Goal: Navigation & Orientation: Find specific page/section

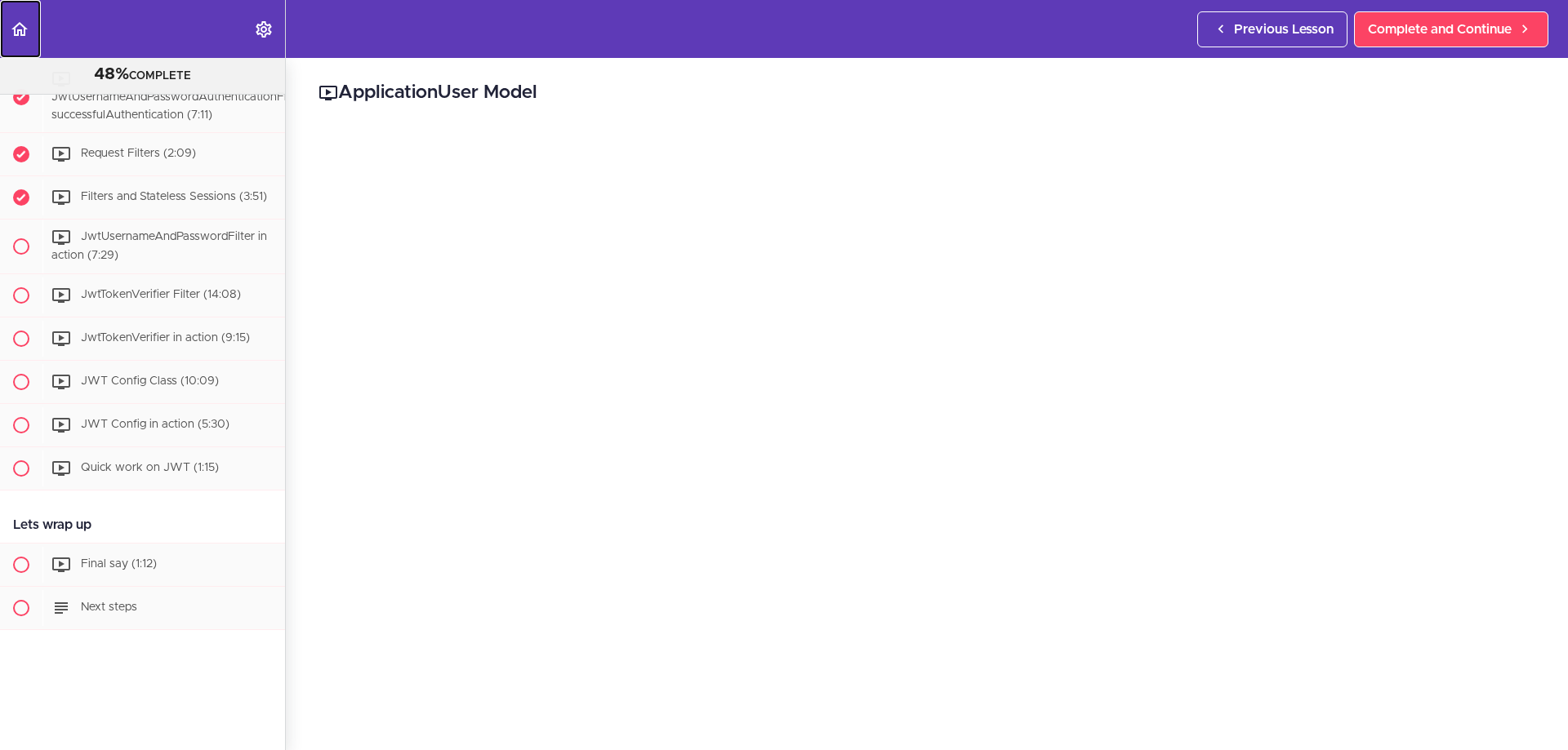
click at [21, 36] on icon "Back to course curriculum" at bounding box center [20, 30] width 20 height 20
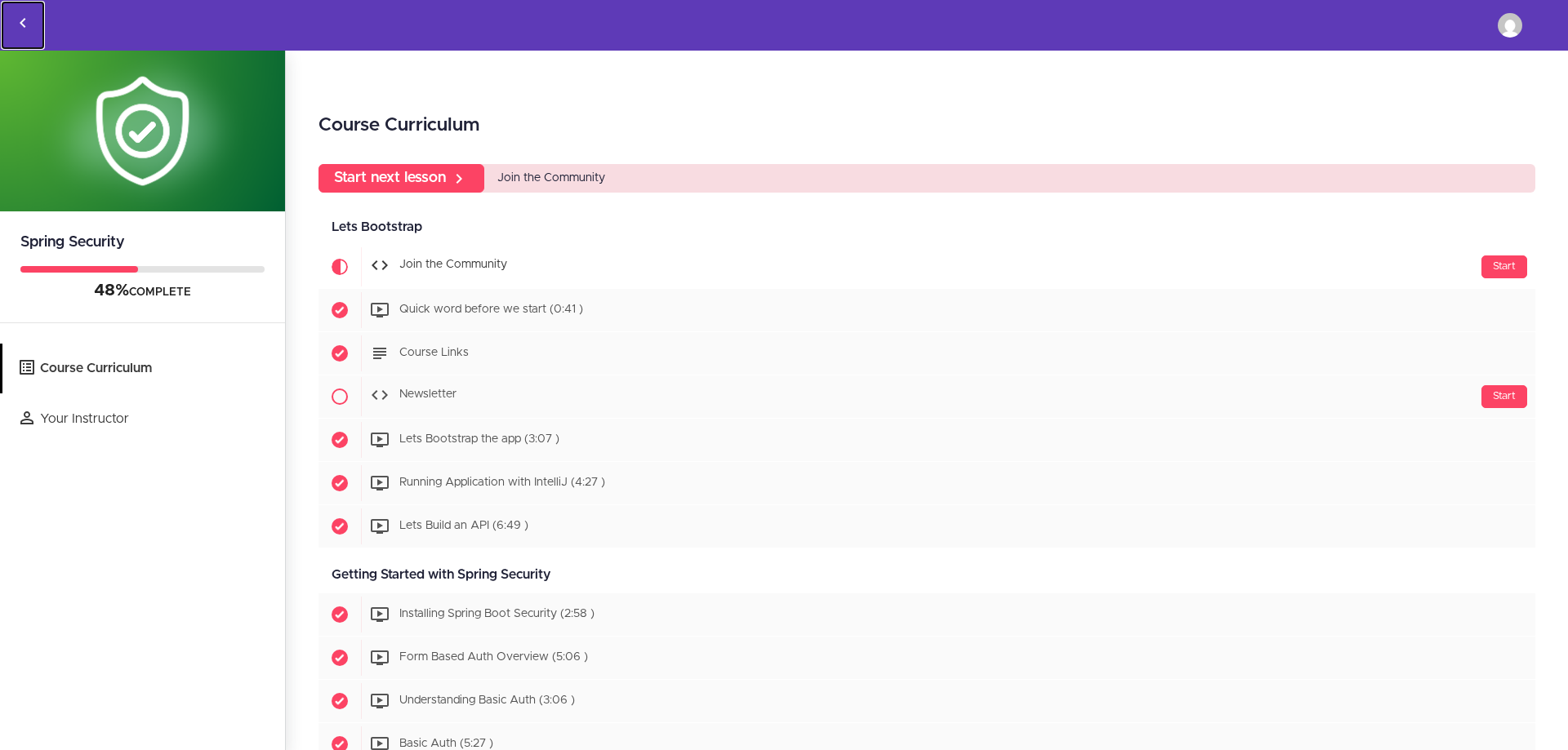
click at [20, 21] on icon "Back to courses" at bounding box center [23, 23] width 20 height 20
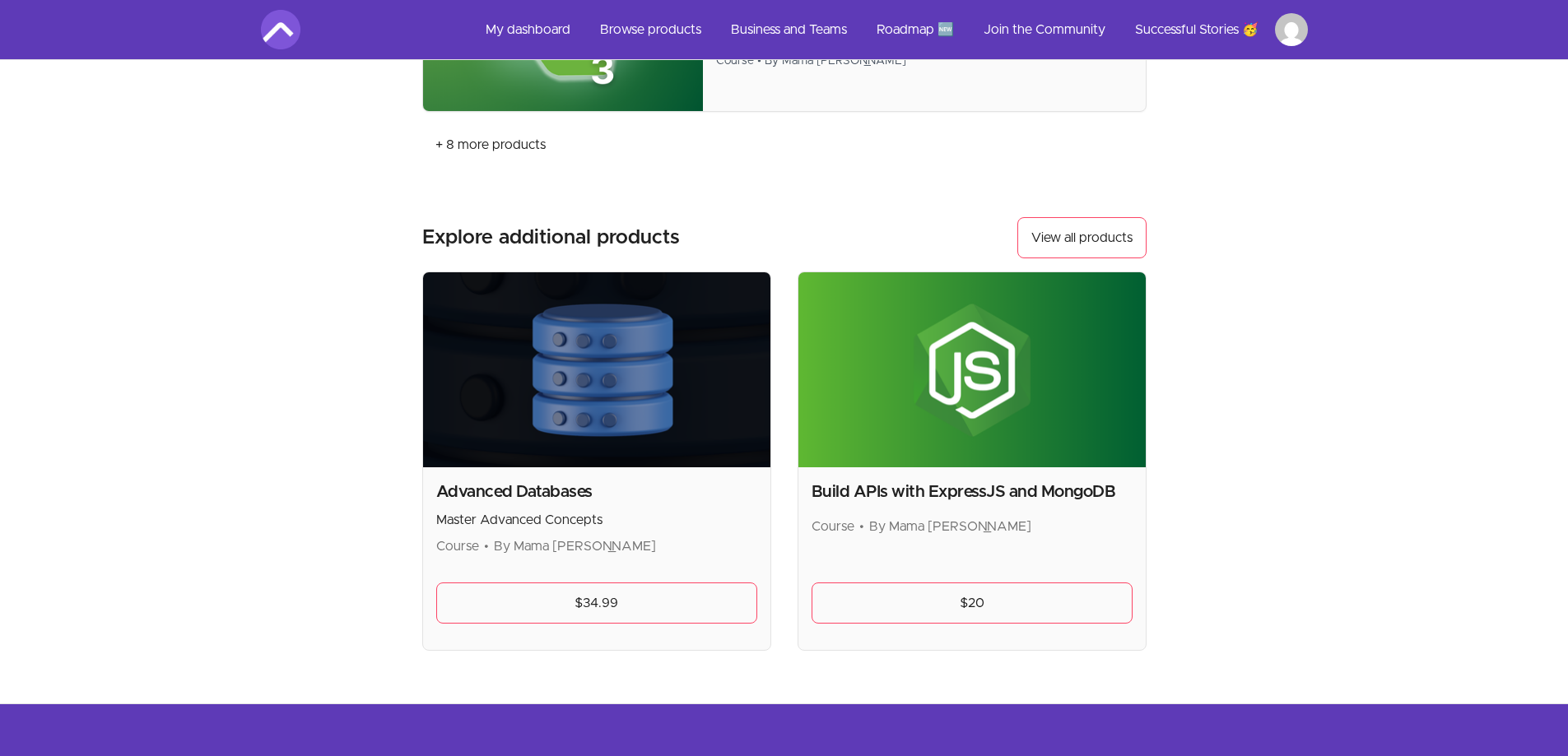
scroll to position [1234, 0]
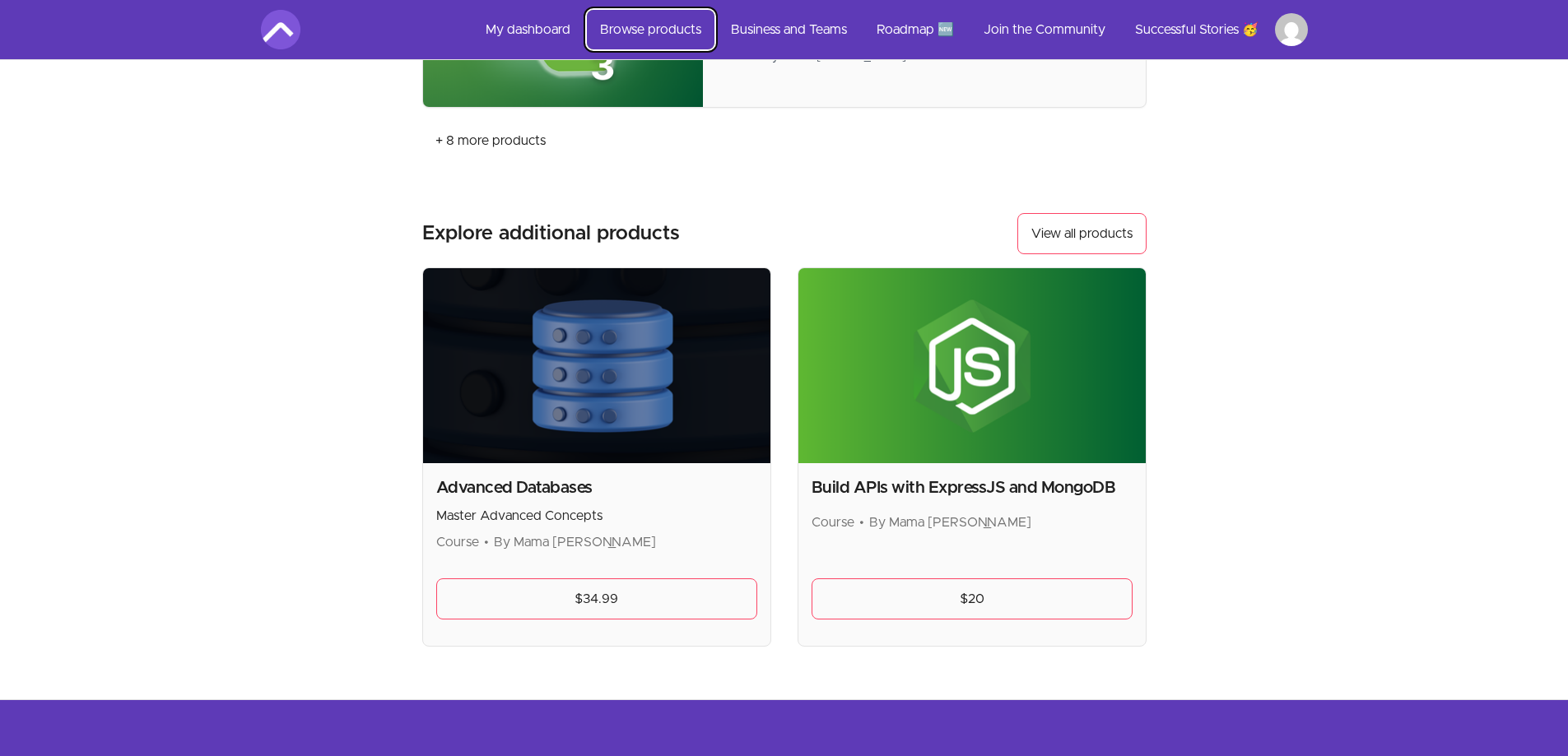
click at [620, 24] on link "Browse products" at bounding box center [650, 29] width 128 height 39
